Goal: Transaction & Acquisition: Book appointment/travel/reservation

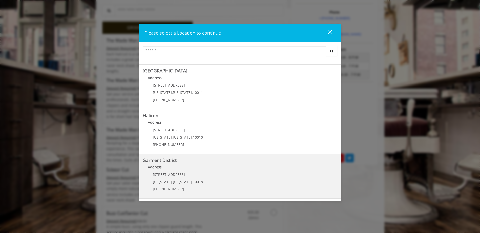
scroll to position [202, 0]
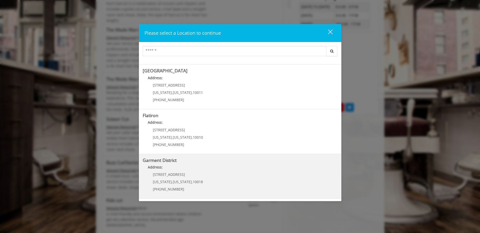
click at [175, 168] on District "Address:" at bounding box center [240, 168] width 195 height 8
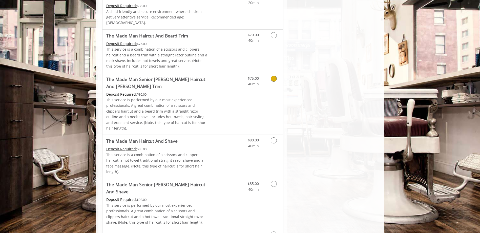
scroll to position [455, 0]
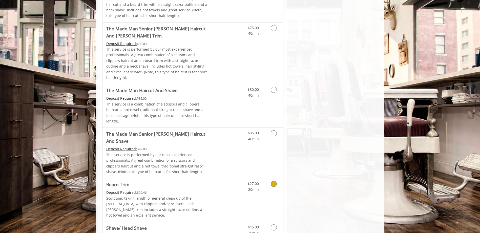
click at [254, 187] on span "20min" at bounding box center [253, 189] width 11 height 5
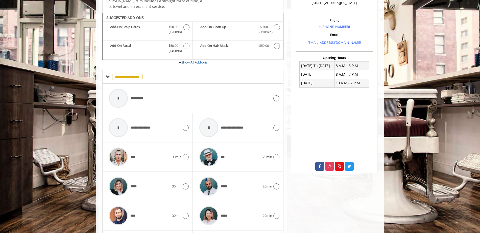
scroll to position [151, 0]
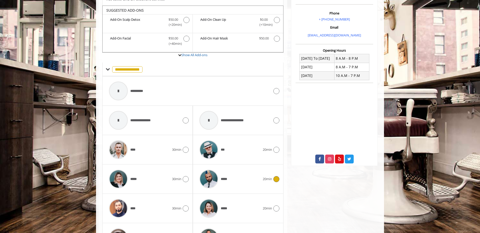
click at [245, 176] on div "*****" at bounding box center [230, 179] width 66 height 24
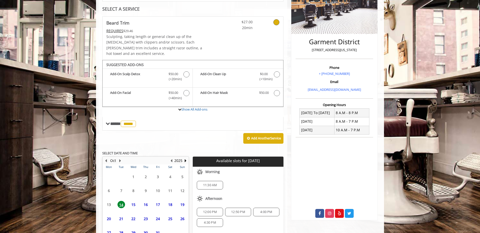
scroll to position [126, 0]
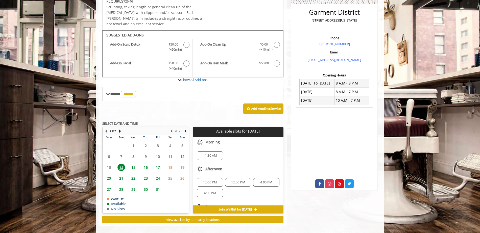
click at [216, 180] on span "12:00 PM" at bounding box center [210, 182] width 14 height 4
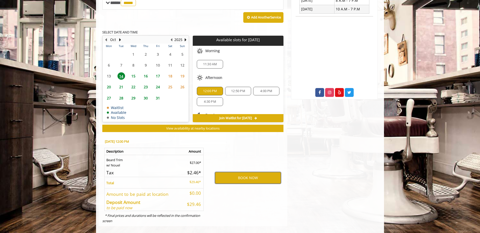
click at [232, 175] on button "BOOK NOW" at bounding box center [248, 178] width 66 height 12
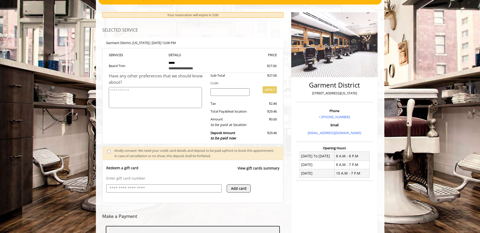
scroll to position [130, 0]
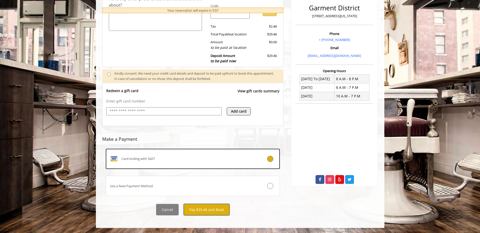
click at [206, 207] on button "Pay $29.46 and Book" at bounding box center [207, 209] width 46 height 11
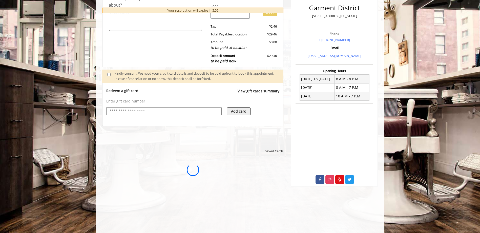
scroll to position [0, 0]
